Goal: Check status: Check status

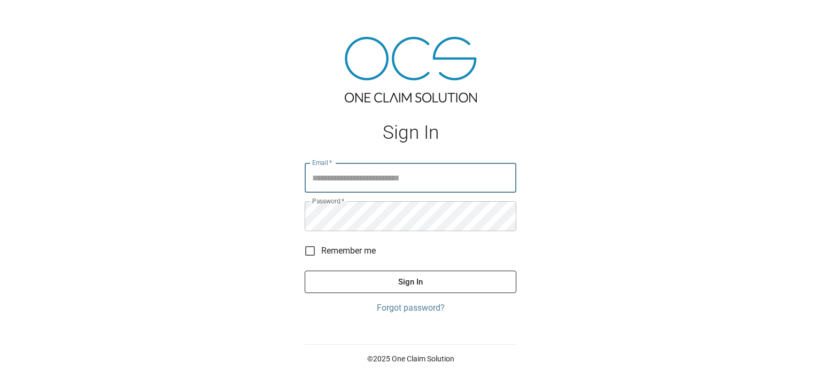
type input "**********"
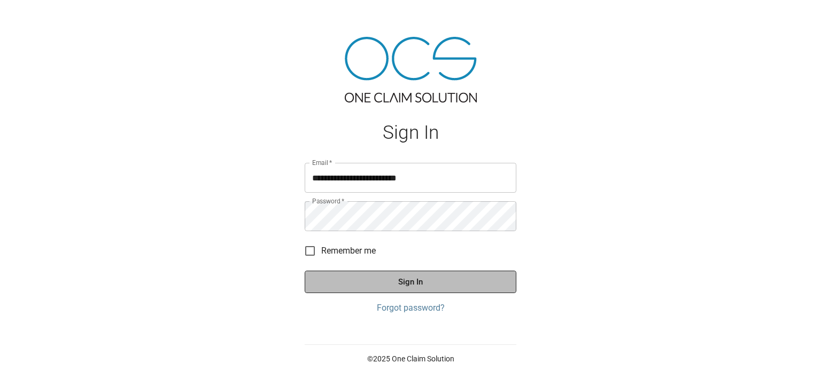
click at [434, 284] on button "Sign In" at bounding box center [411, 282] width 212 height 22
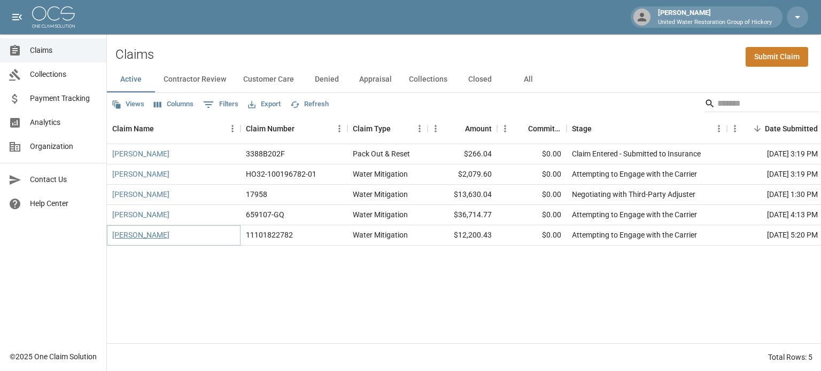
click at [141, 239] on link "[PERSON_NAME]" at bounding box center [140, 235] width 57 height 11
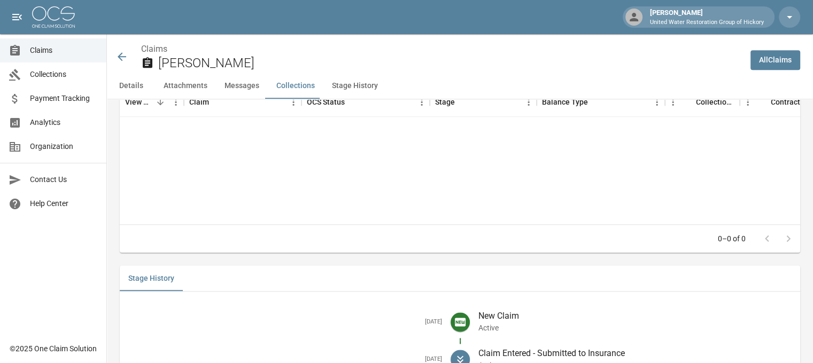
scroll to position [1375, 0]
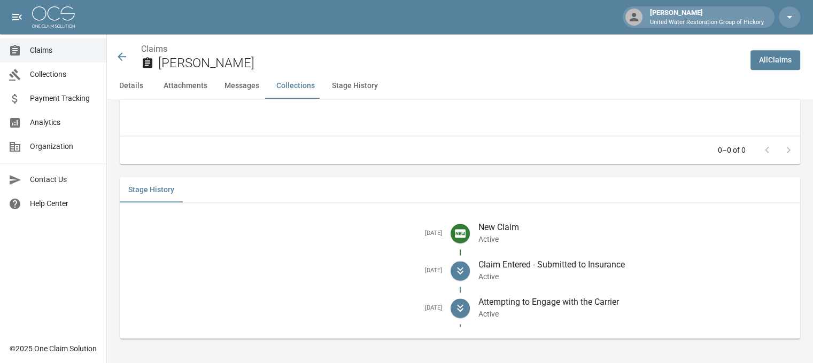
click at [122, 60] on icon at bounding box center [122, 56] width 9 height 9
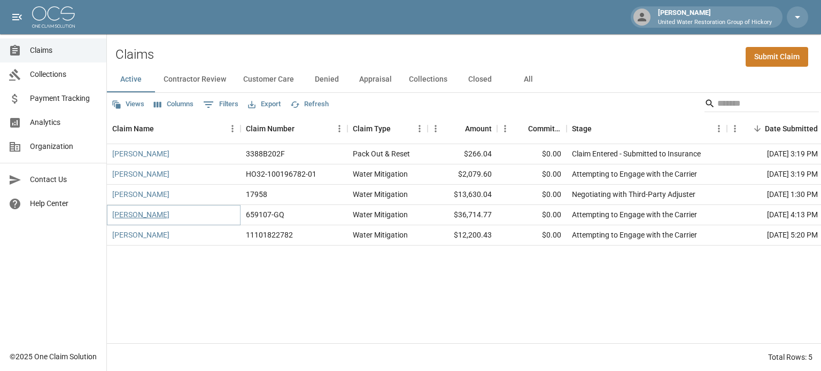
click at [138, 215] on link "[PERSON_NAME]" at bounding box center [140, 215] width 57 height 11
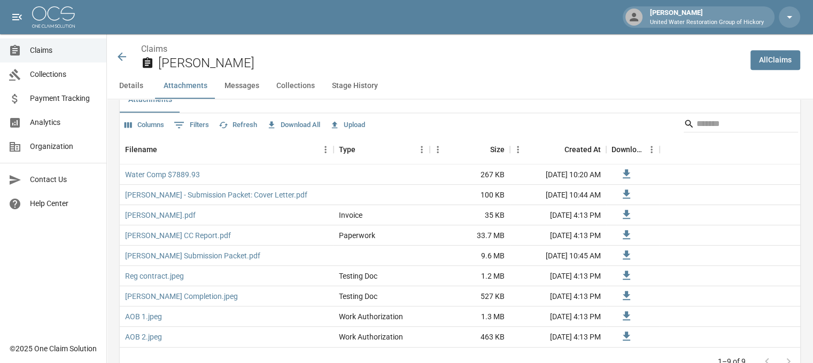
scroll to position [684, 0]
click at [151, 177] on link "Water Comp $7889.93" at bounding box center [162, 175] width 75 height 11
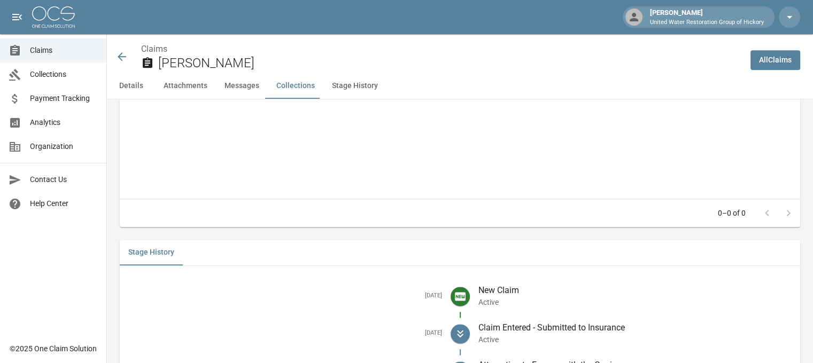
scroll to position [1424, 0]
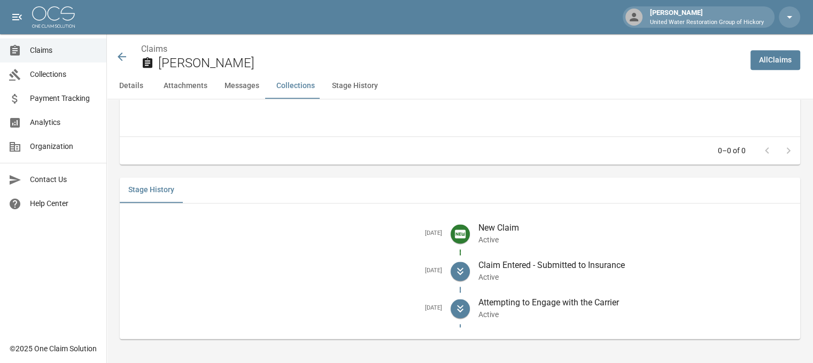
click at [121, 57] on icon at bounding box center [122, 56] width 9 height 9
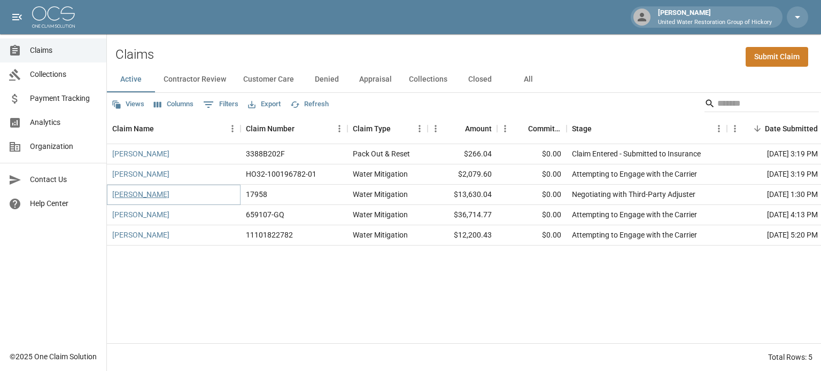
click at [130, 195] on link "[PERSON_NAME]" at bounding box center [140, 194] width 57 height 11
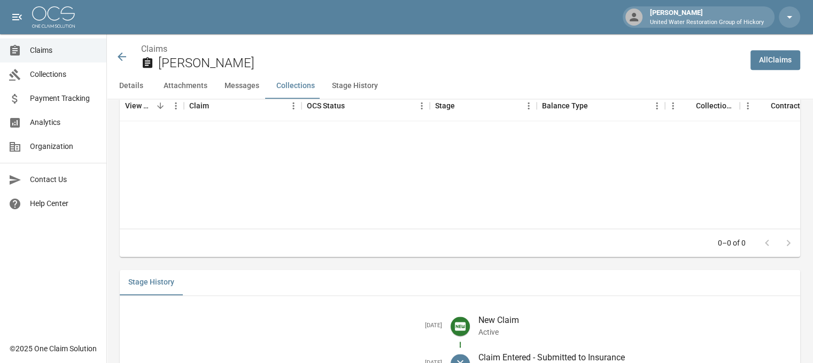
scroll to position [1483, 0]
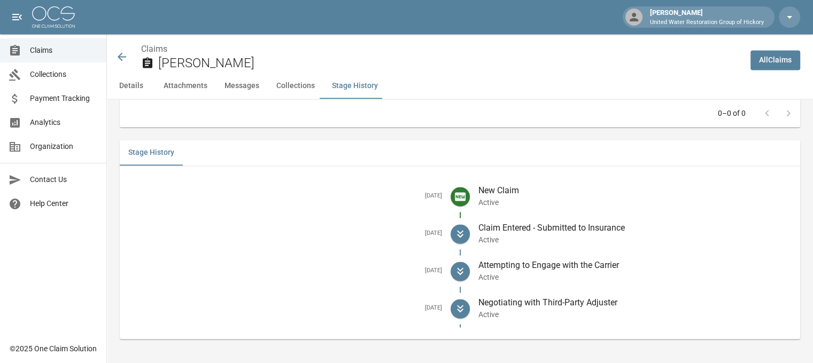
click at [122, 57] on icon at bounding box center [121, 56] width 13 height 13
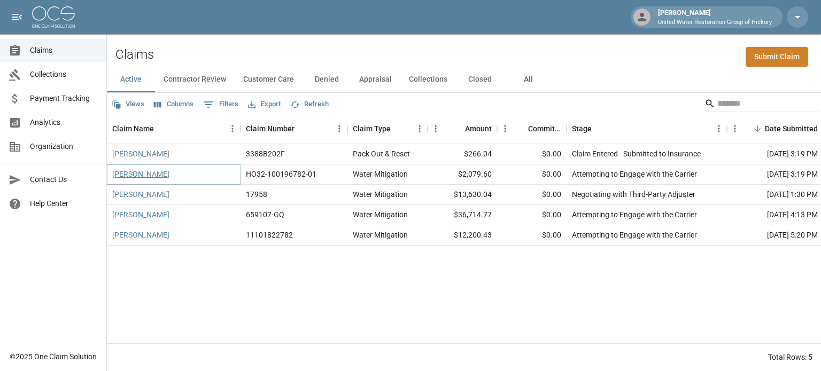
click at [146, 173] on link "[PERSON_NAME]" at bounding box center [140, 174] width 57 height 11
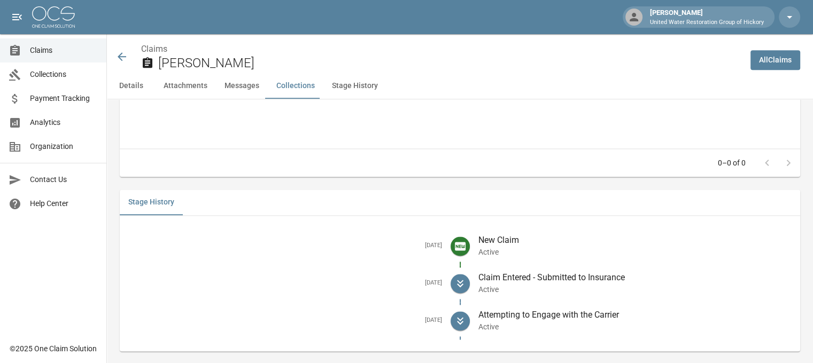
scroll to position [1413, 0]
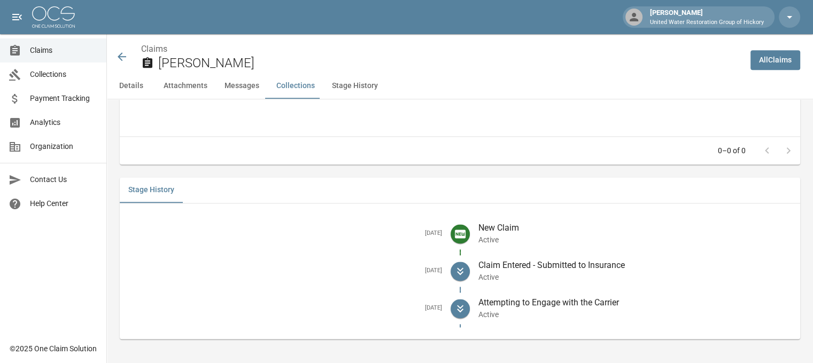
click at [118, 55] on icon at bounding box center [121, 56] width 13 height 13
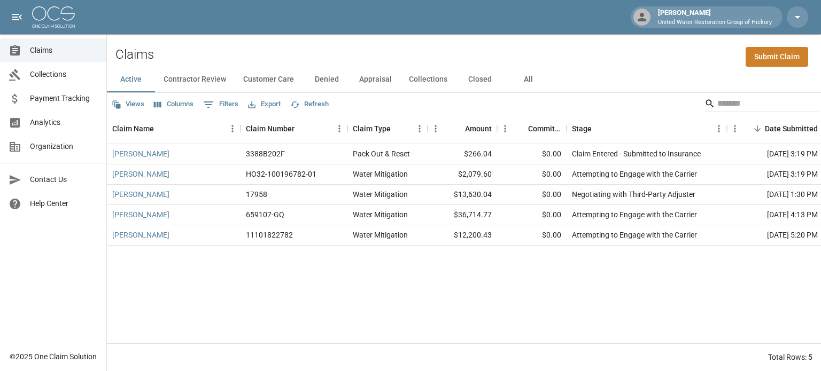
click at [524, 76] on button "All" at bounding box center [528, 80] width 48 height 26
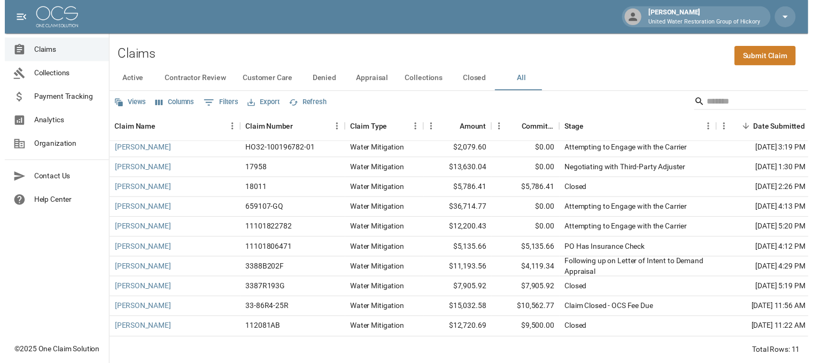
scroll to position [32, 0]
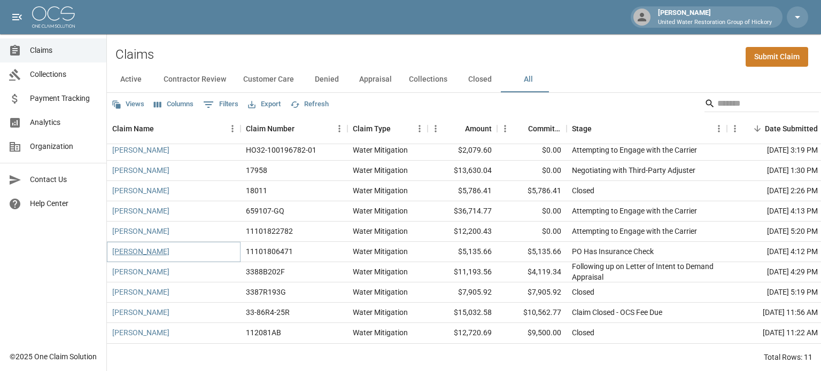
click at [136, 246] on link "[PERSON_NAME]" at bounding box center [140, 251] width 57 height 11
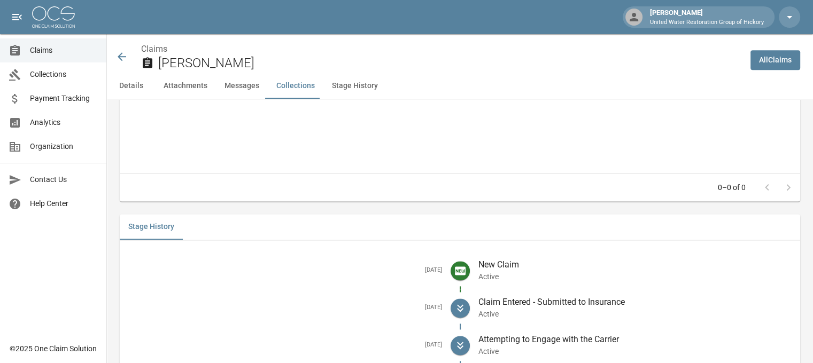
scroll to position [1421, 8]
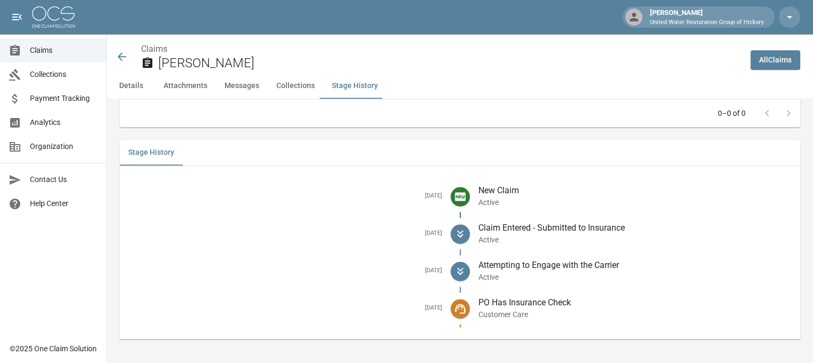
click at [115, 58] on icon at bounding box center [121, 56] width 13 height 13
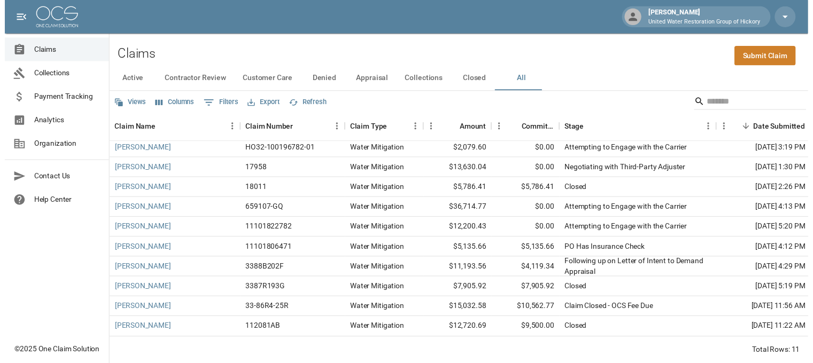
scroll to position [32, 0]
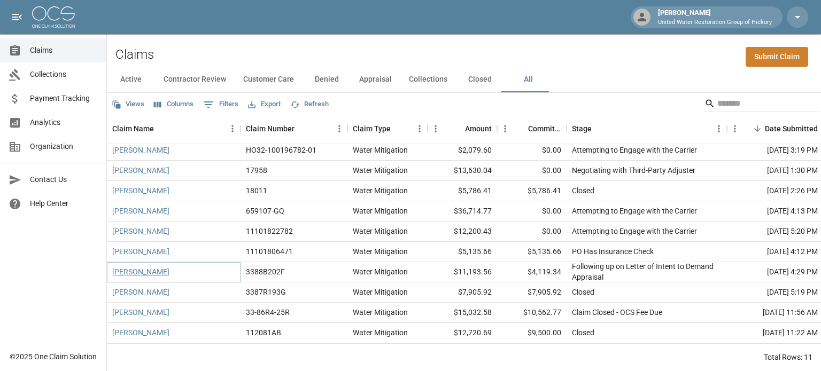
click at [137, 267] on link "[PERSON_NAME]" at bounding box center [140, 272] width 57 height 11
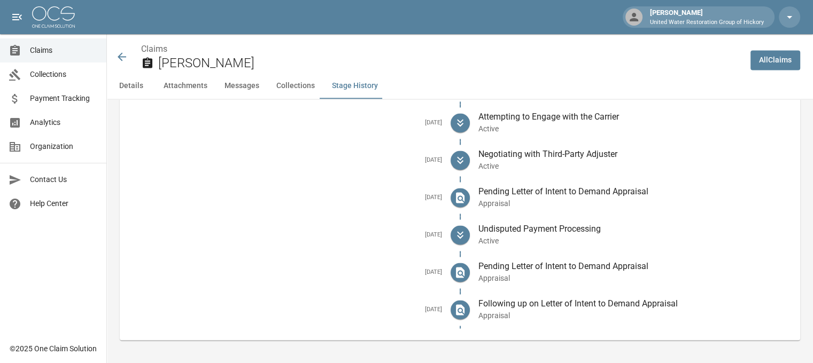
scroll to position [1603, 0]
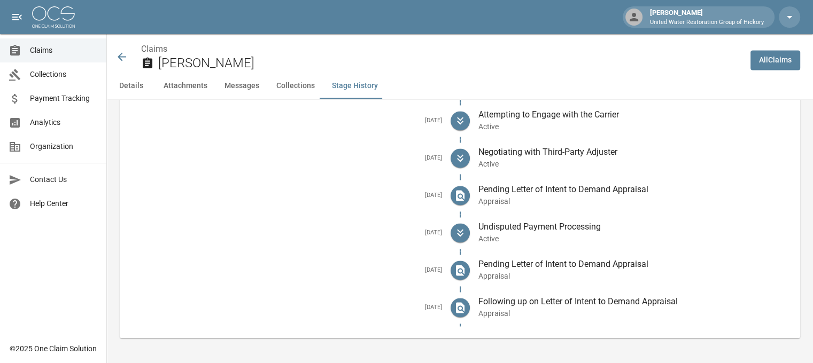
click at [119, 54] on icon at bounding box center [121, 56] width 13 height 13
